Goal: Find specific page/section: Find specific page/section

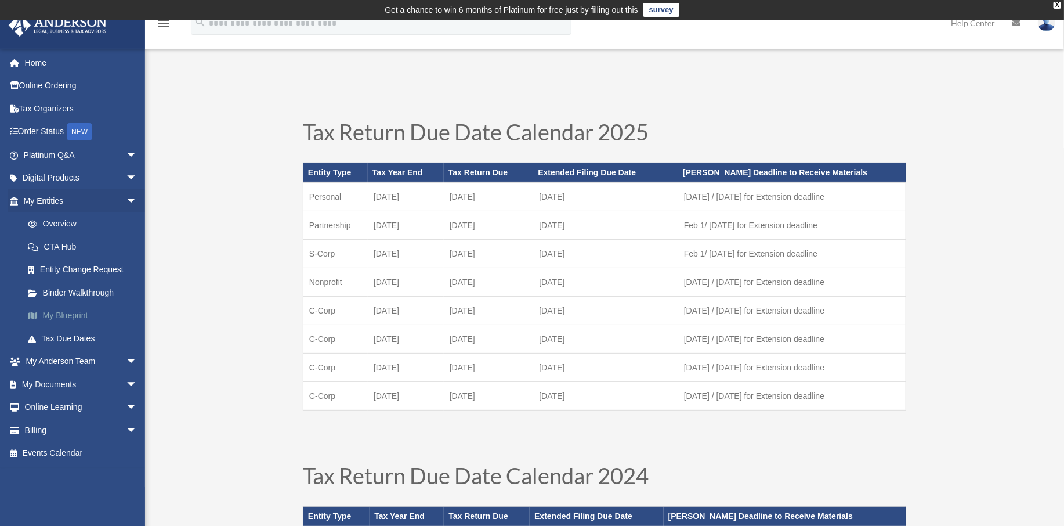
click at [56, 313] on link "My Blueprint" at bounding box center [85, 315] width 139 height 23
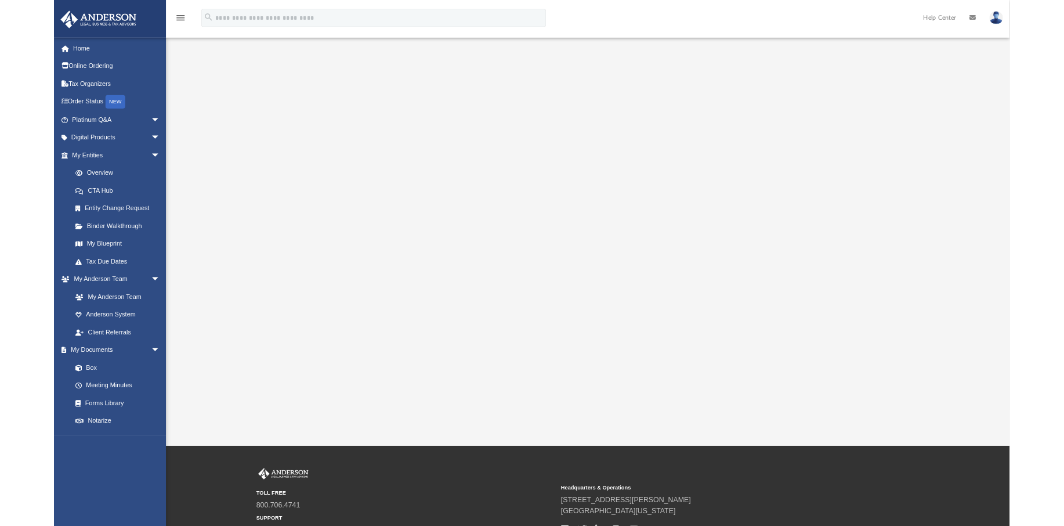
scroll to position [37, 0]
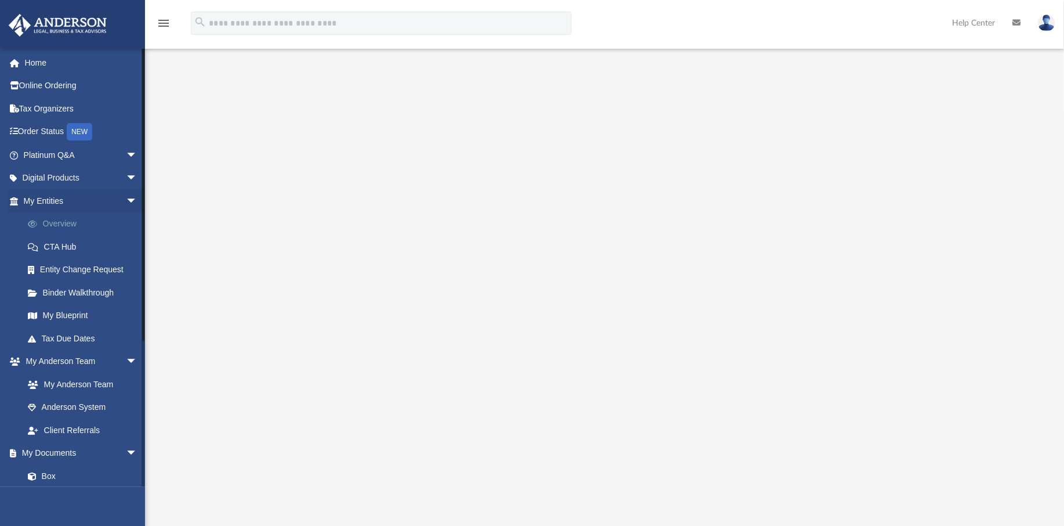
click at [57, 222] on link "Overview" at bounding box center [85, 223] width 139 height 23
click at [49, 222] on link "Overview" at bounding box center [85, 223] width 139 height 23
click at [57, 219] on link "Overview" at bounding box center [85, 223] width 139 height 23
click at [54, 220] on link "Overview" at bounding box center [85, 223] width 139 height 23
drag, startPoint x: 54, startPoint y: 220, endPoint x: 94, endPoint y: 158, distance: 73.9
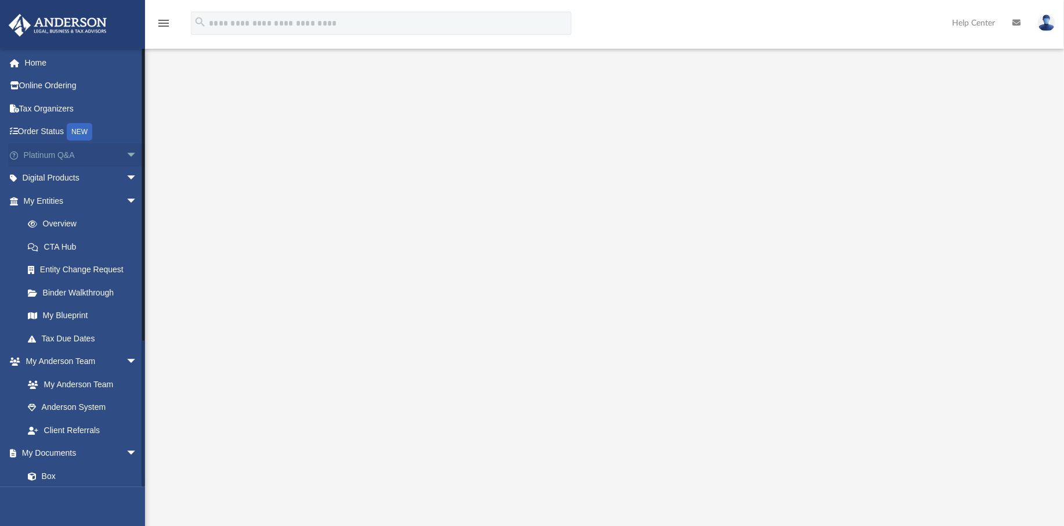
click at [54, 220] on link "Overview" at bounding box center [85, 223] width 139 height 23
click at [56, 226] on link "Overview" at bounding box center [85, 223] width 139 height 23
click at [50, 221] on link "Overview" at bounding box center [85, 223] width 139 height 23
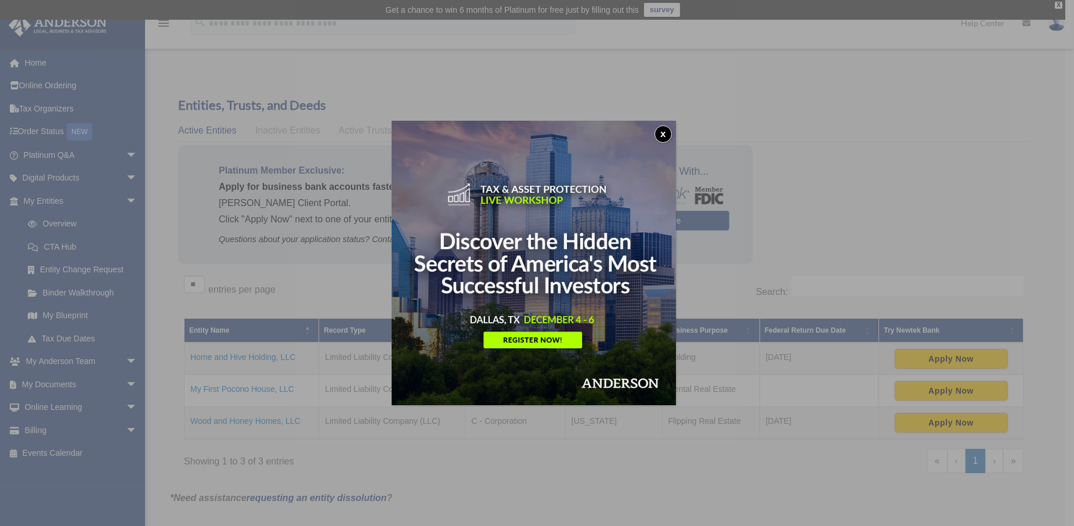
click at [665, 134] on button "x" at bounding box center [662, 133] width 17 height 17
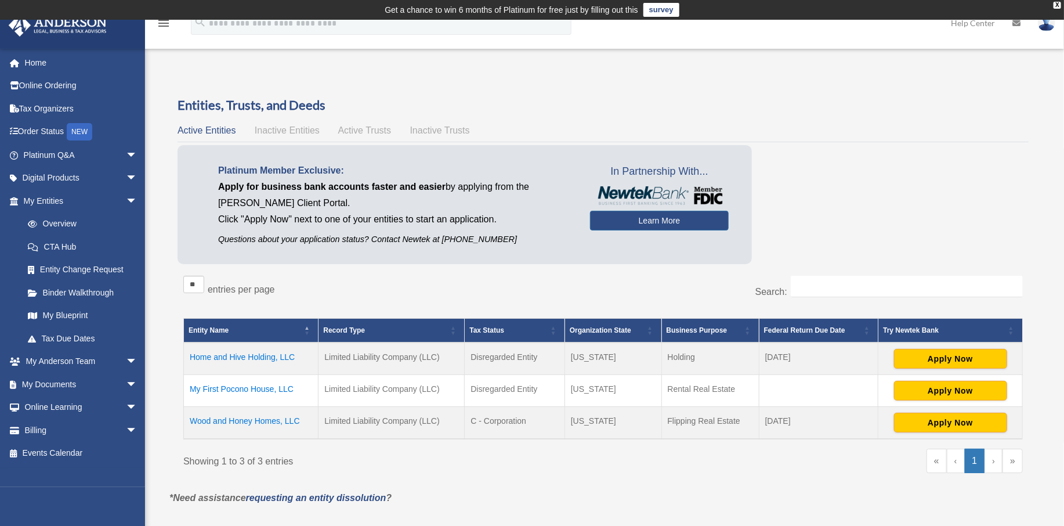
click at [357, 129] on span "Active Trusts" at bounding box center [364, 130] width 53 height 10
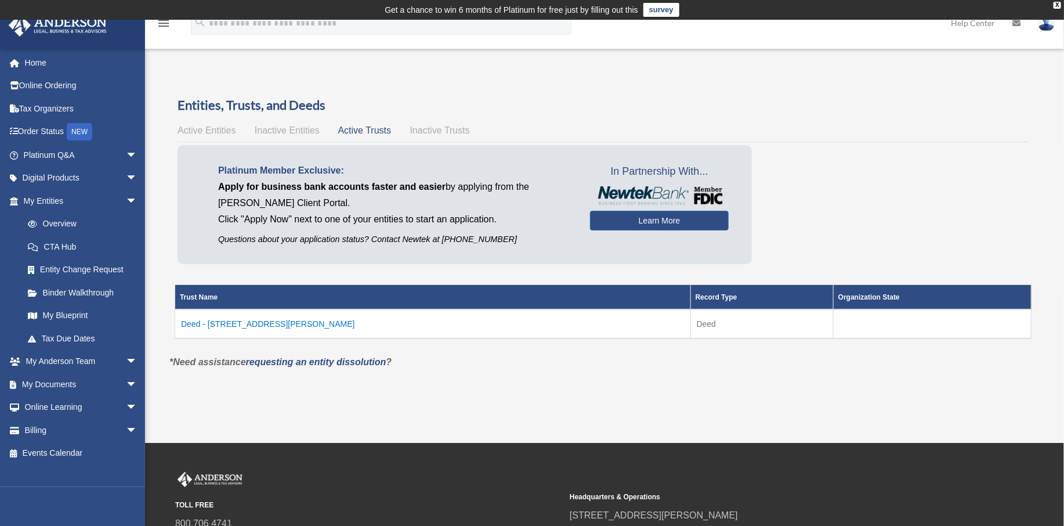
click at [240, 324] on td "Deed - [STREET_ADDRESS][PERSON_NAME]" at bounding box center [433, 323] width 516 height 29
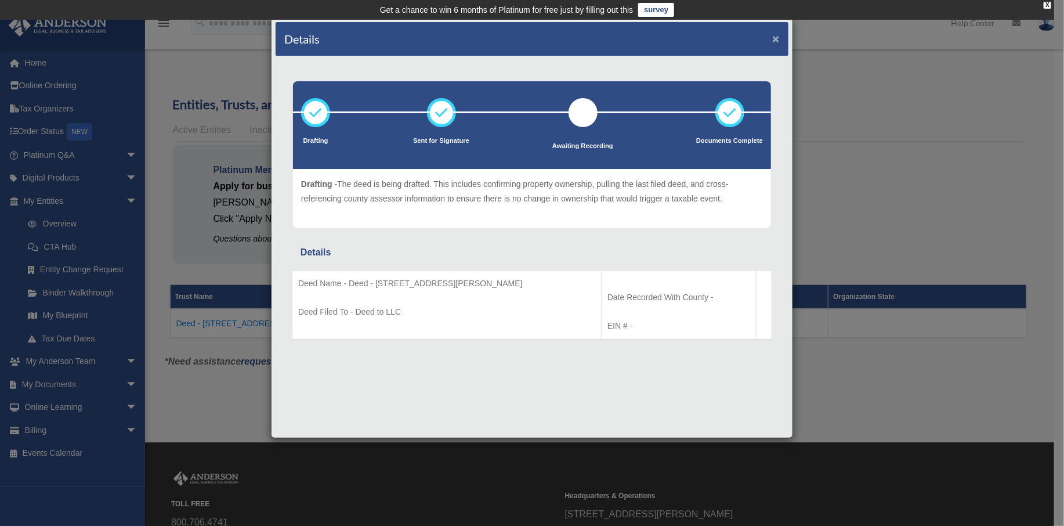
click at [776, 39] on button "×" at bounding box center [776, 38] width 8 height 12
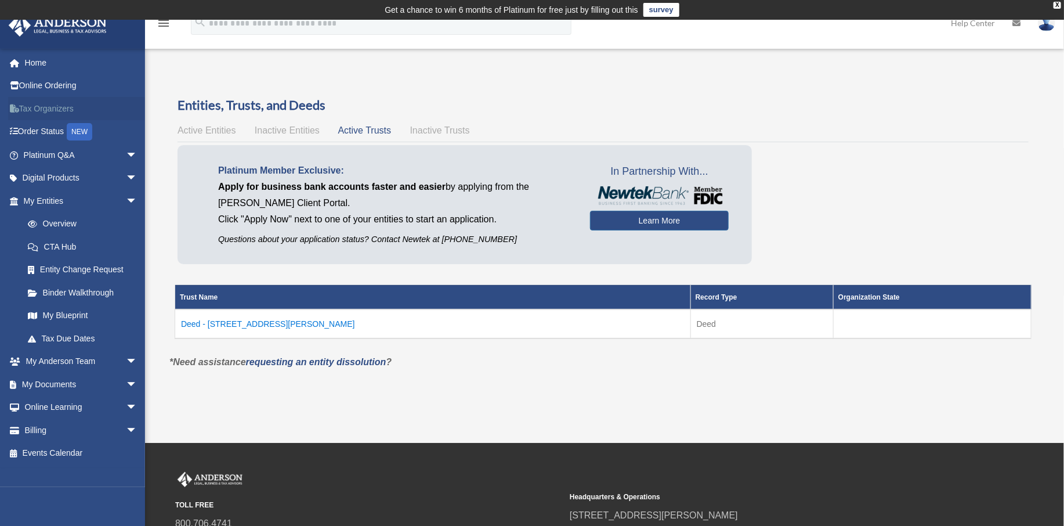
click at [42, 107] on link "Tax Organizers" at bounding box center [81, 108] width 147 height 23
